Goal: Information Seeking & Learning: Learn about a topic

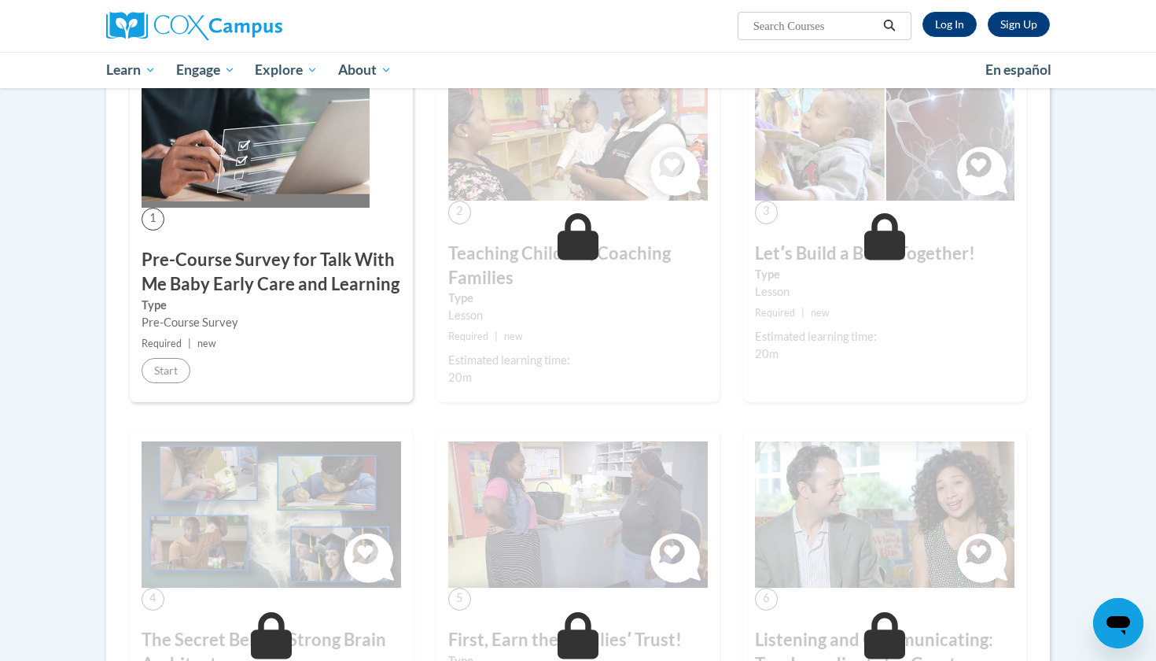
scroll to position [320, 0]
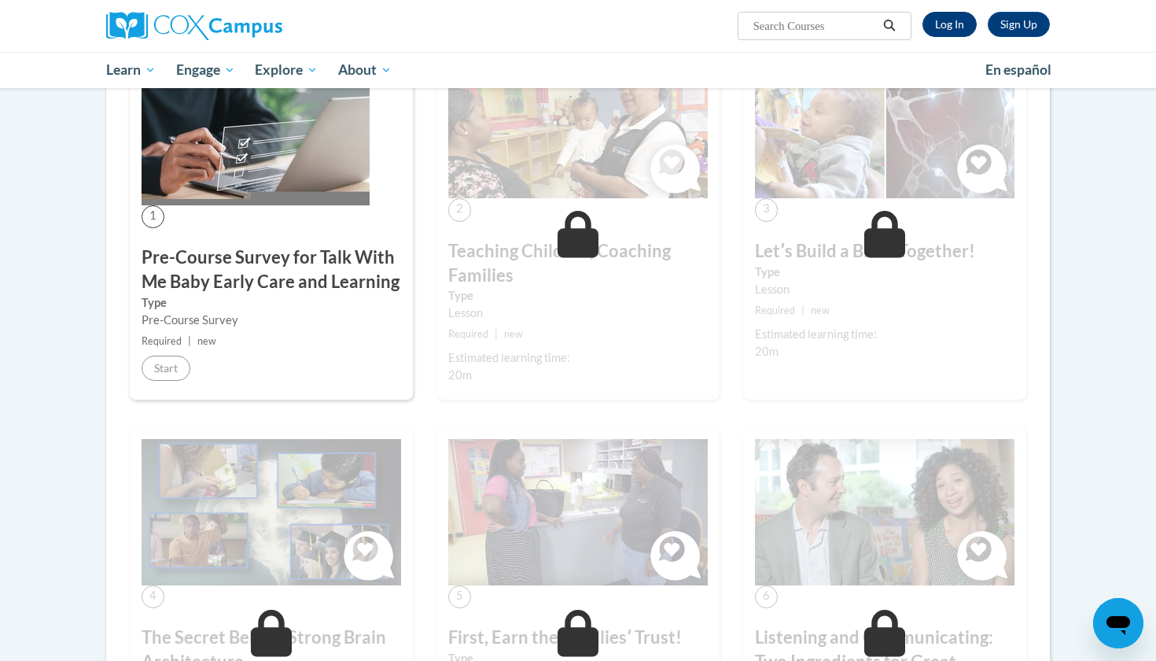
click at [956, 21] on link "Log In" at bounding box center [950, 24] width 54 height 25
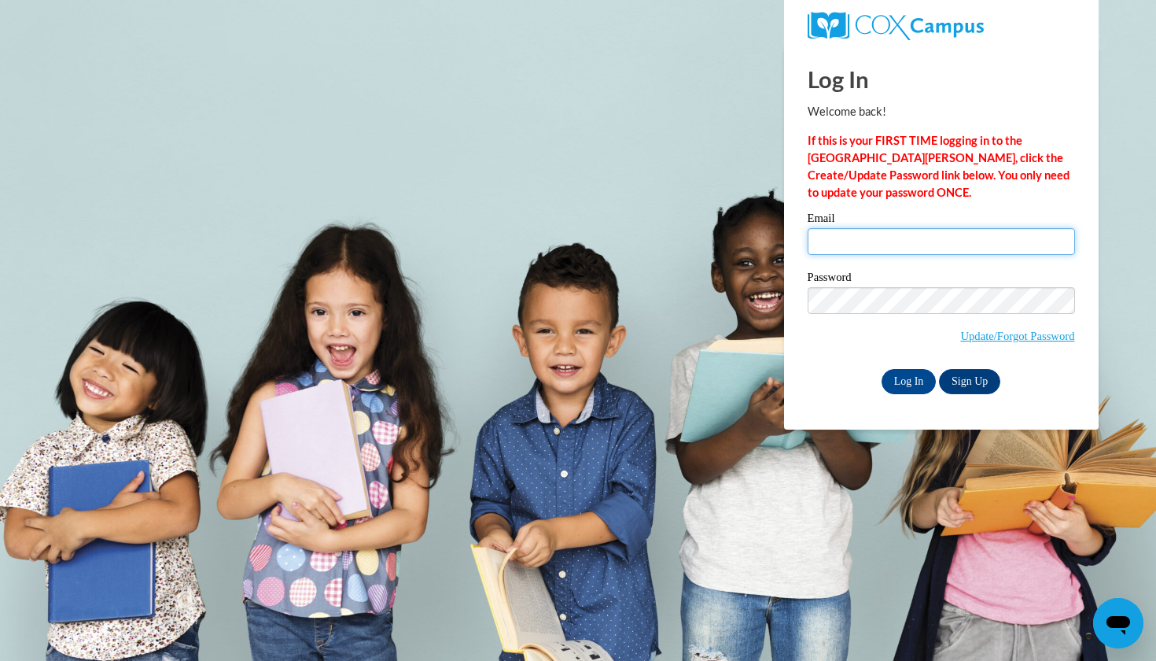
type input "parker.aliyah@chanceschool.org"
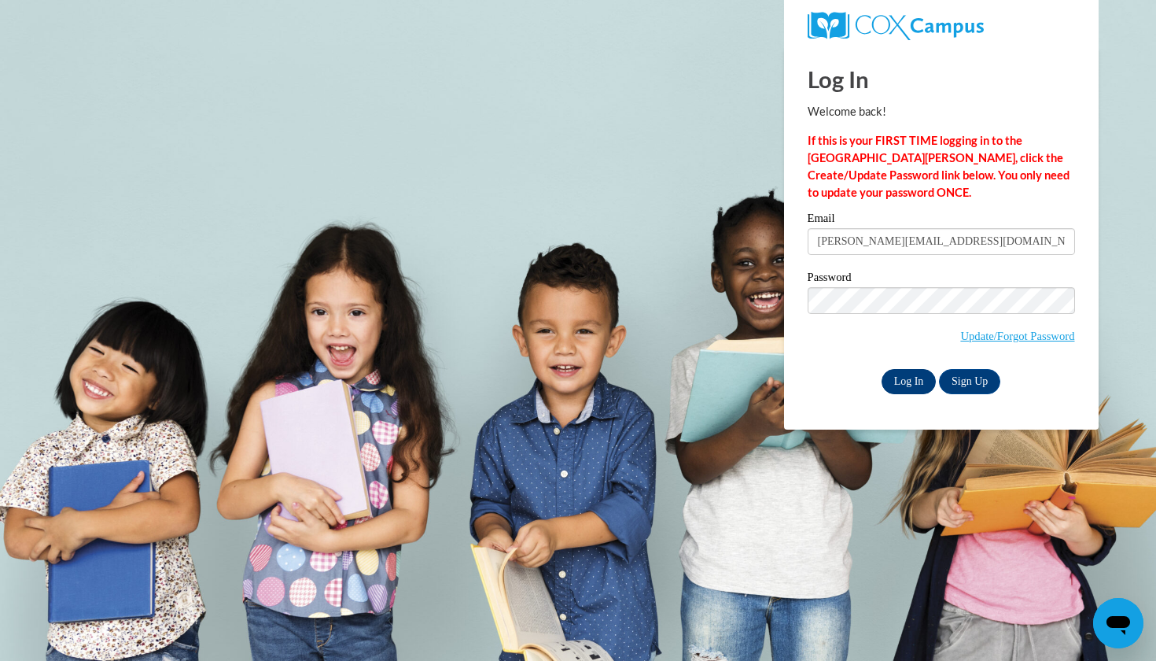
click at [921, 382] on input "Log In" at bounding box center [909, 381] width 55 height 25
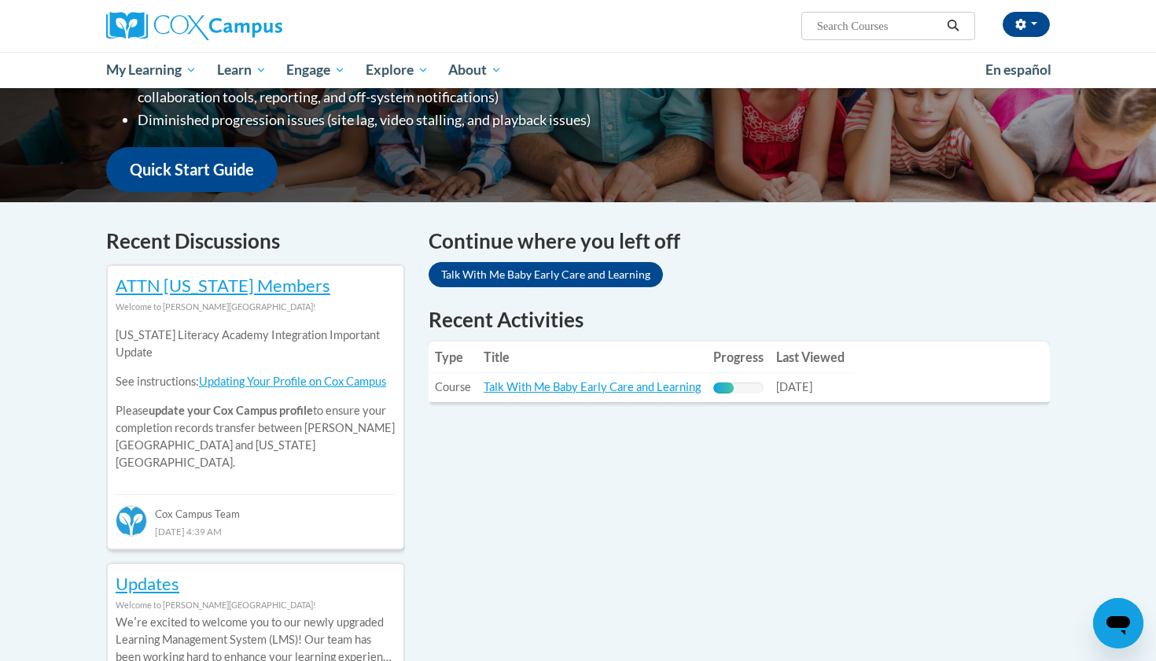
scroll to position [353, 0]
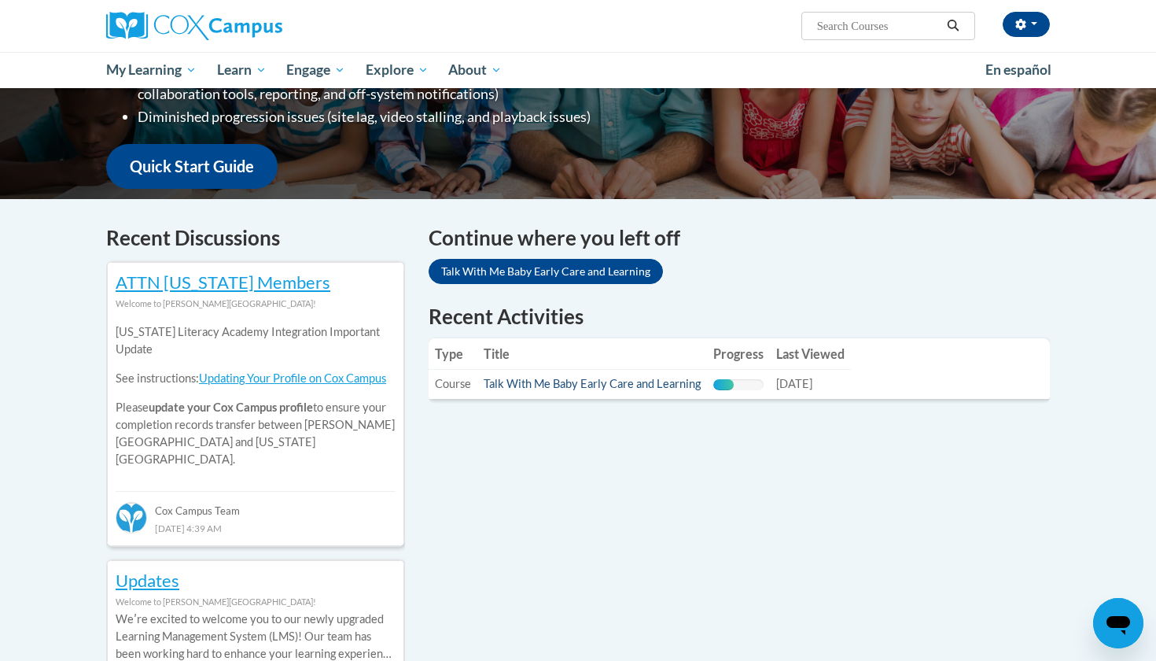
click at [512, 381] on link "Talk With Me Baby Early Care and Learning" at bounding box center [592, 383] width 217 height 13
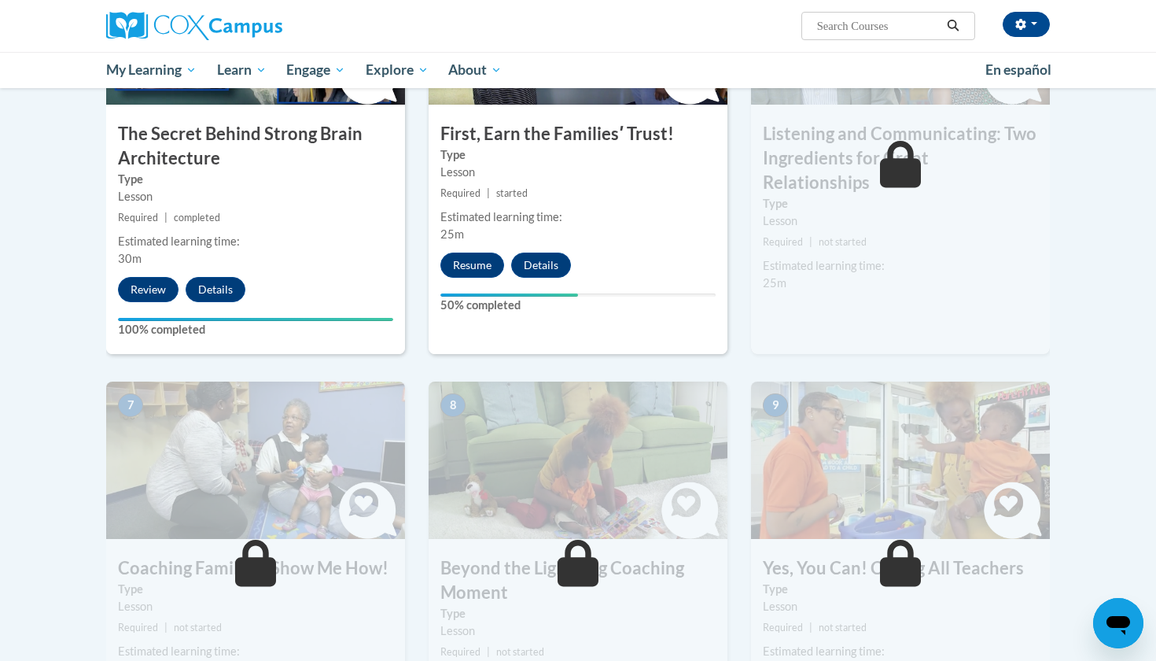
scroll to position [860, 0]
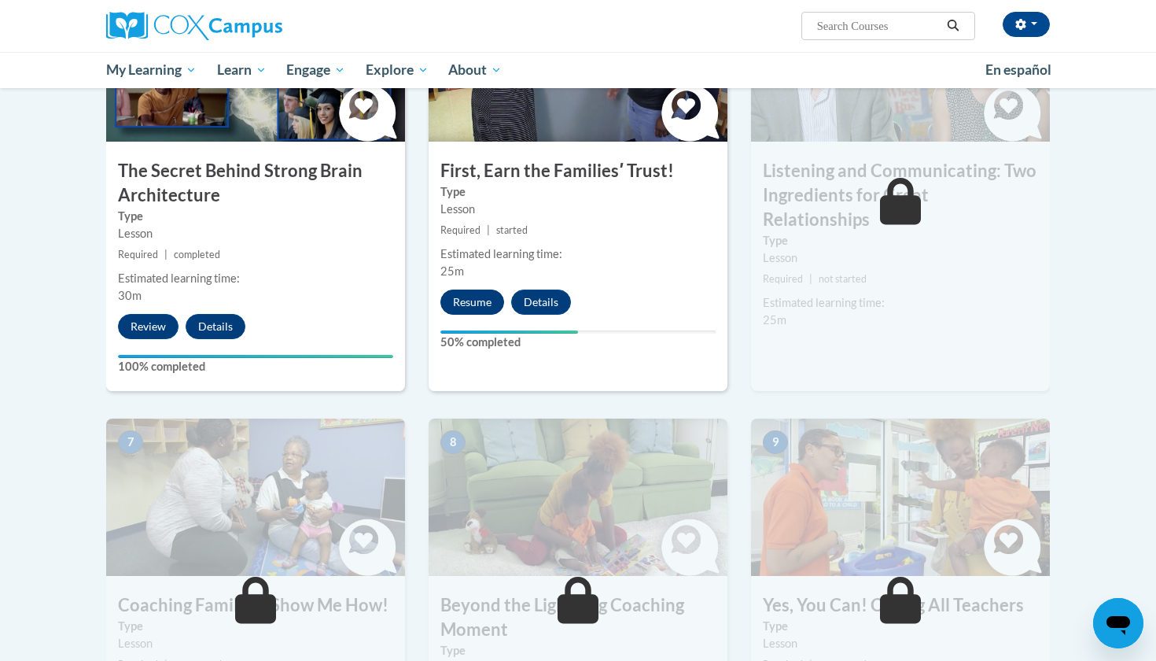
click at [480, 297] on button "Resume" at bounding box center [472, 301] width 64 height 25
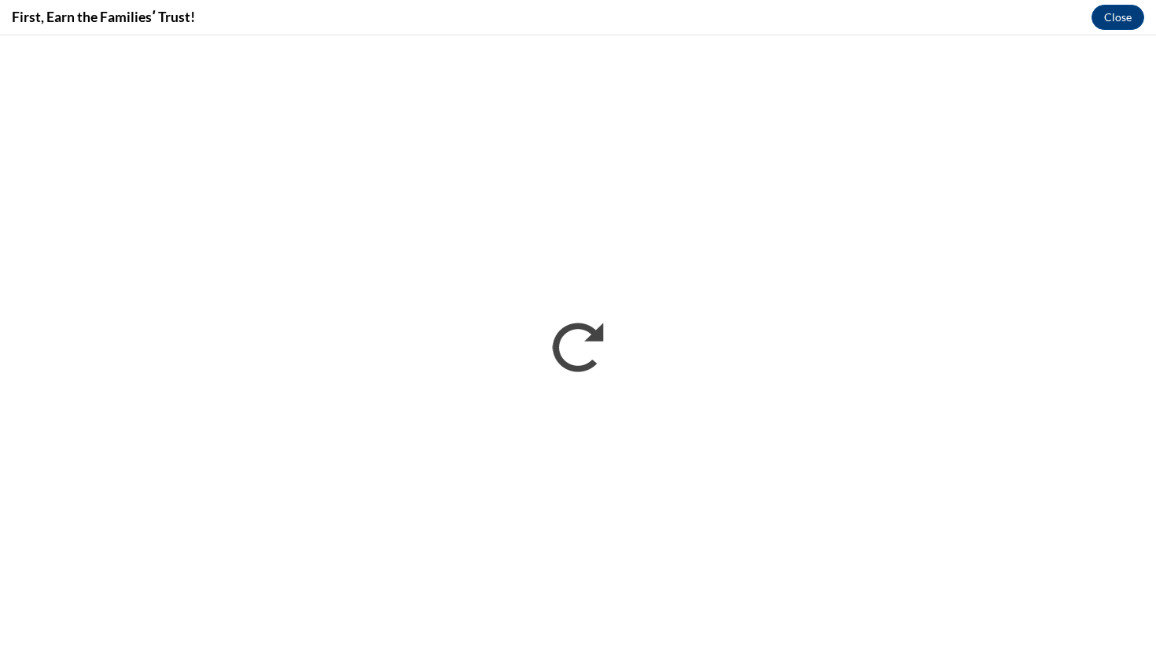
scroll to position [0, 0]
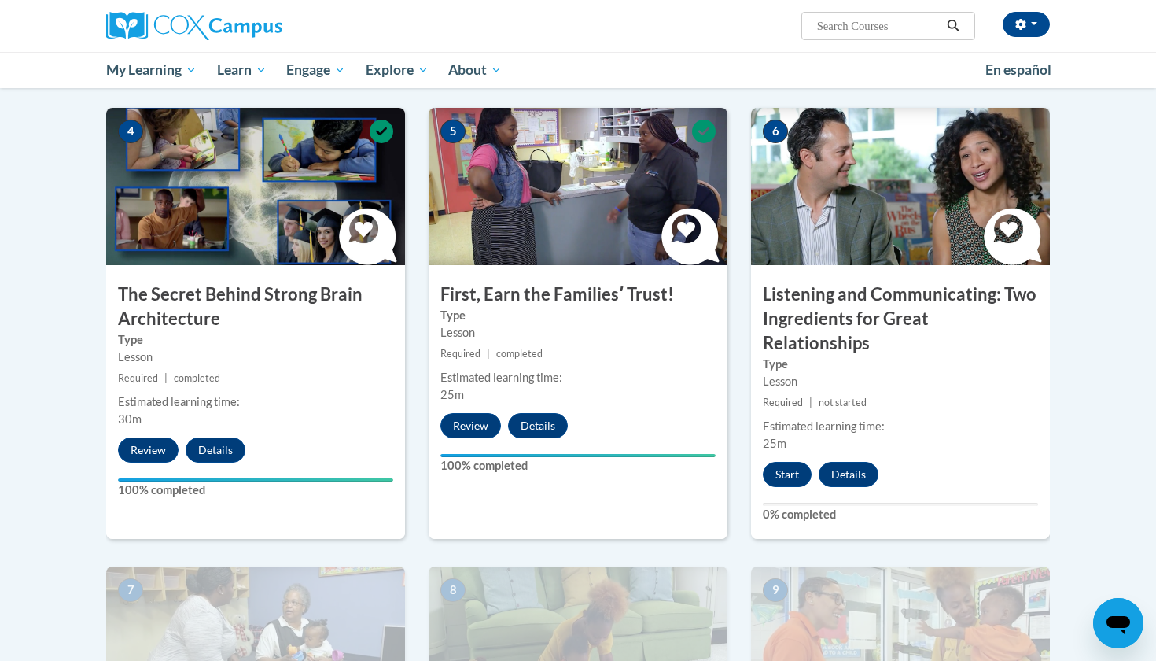
scroll to position [751, 0]
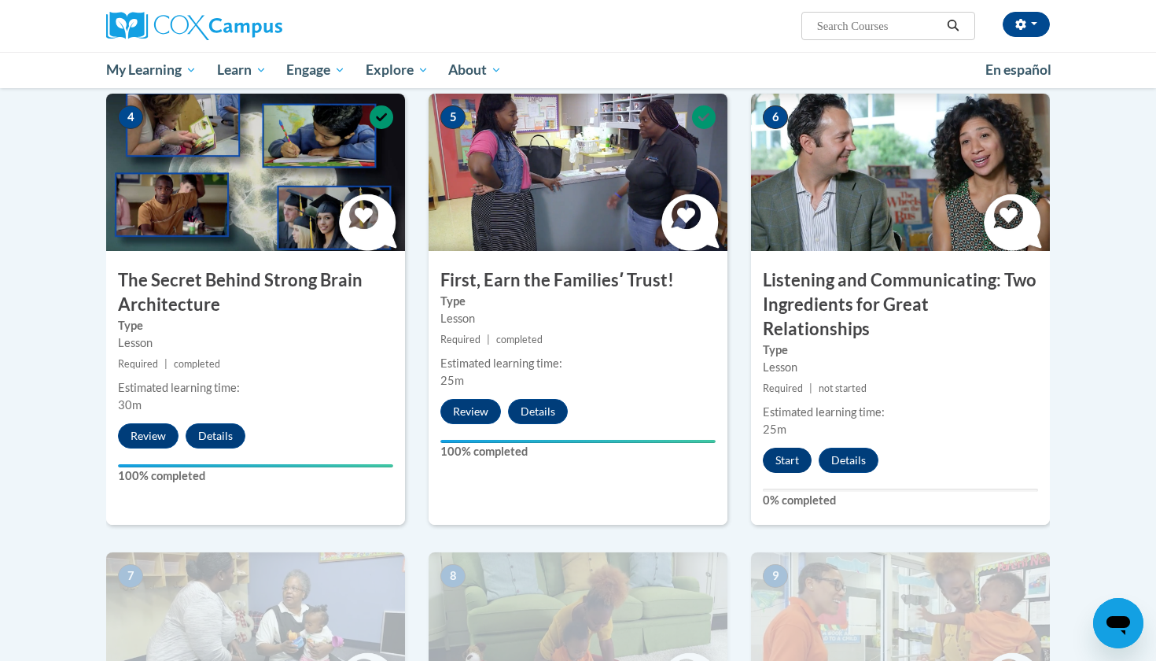
click at [787, 448] on button "Start" at bounding box center [787, 460] width 49 height 25
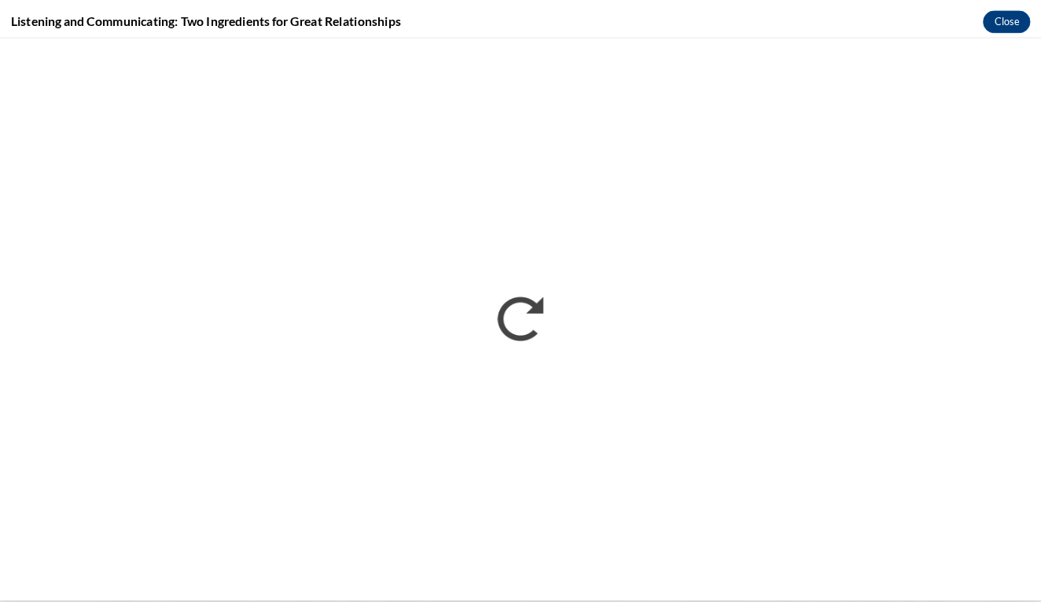
scroll to position [0, 0]
